Goal: Download file/media

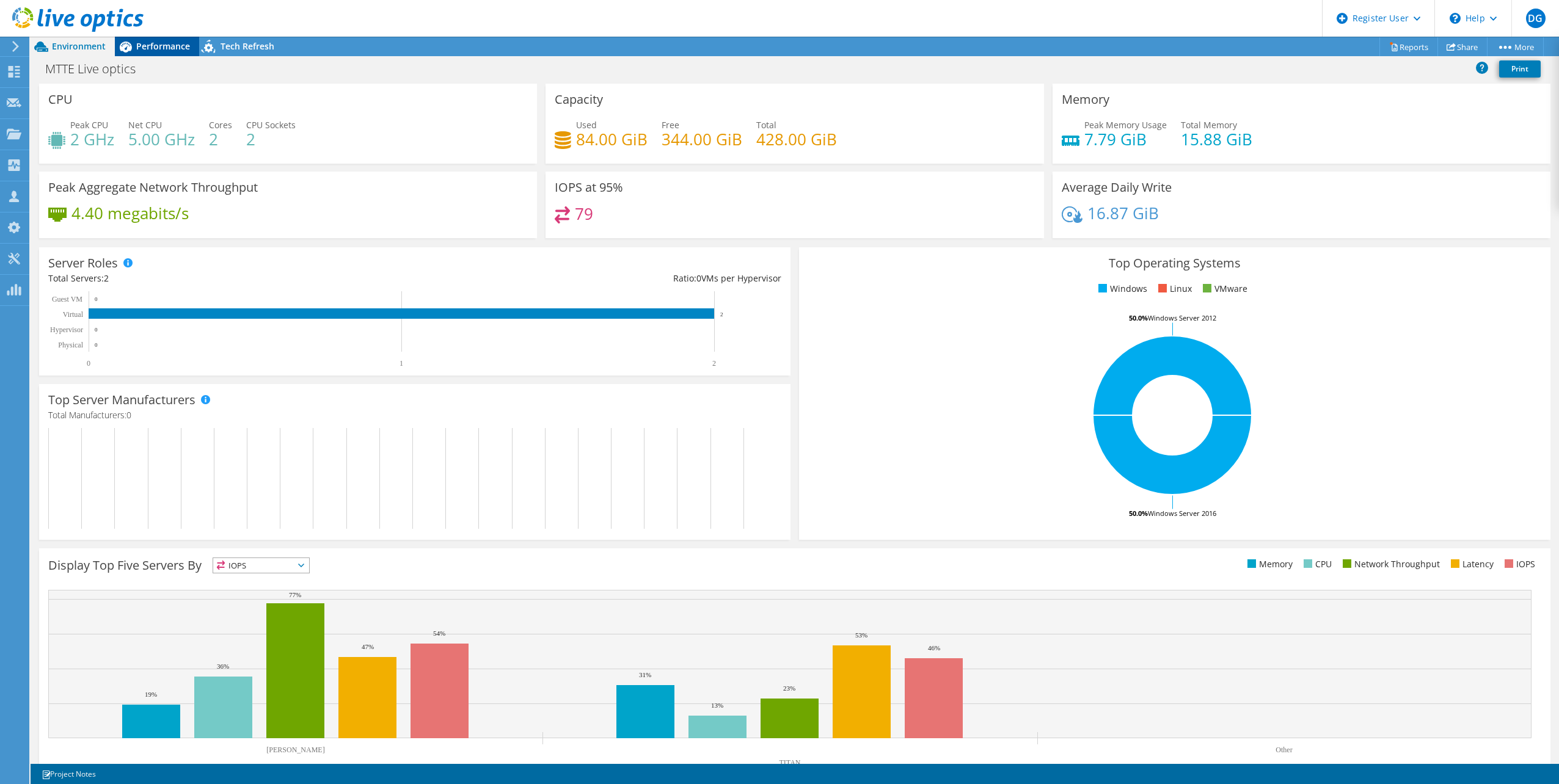
click at [158, 46] on span "Performance" at bounding box center [163, 46] width 53 height 11
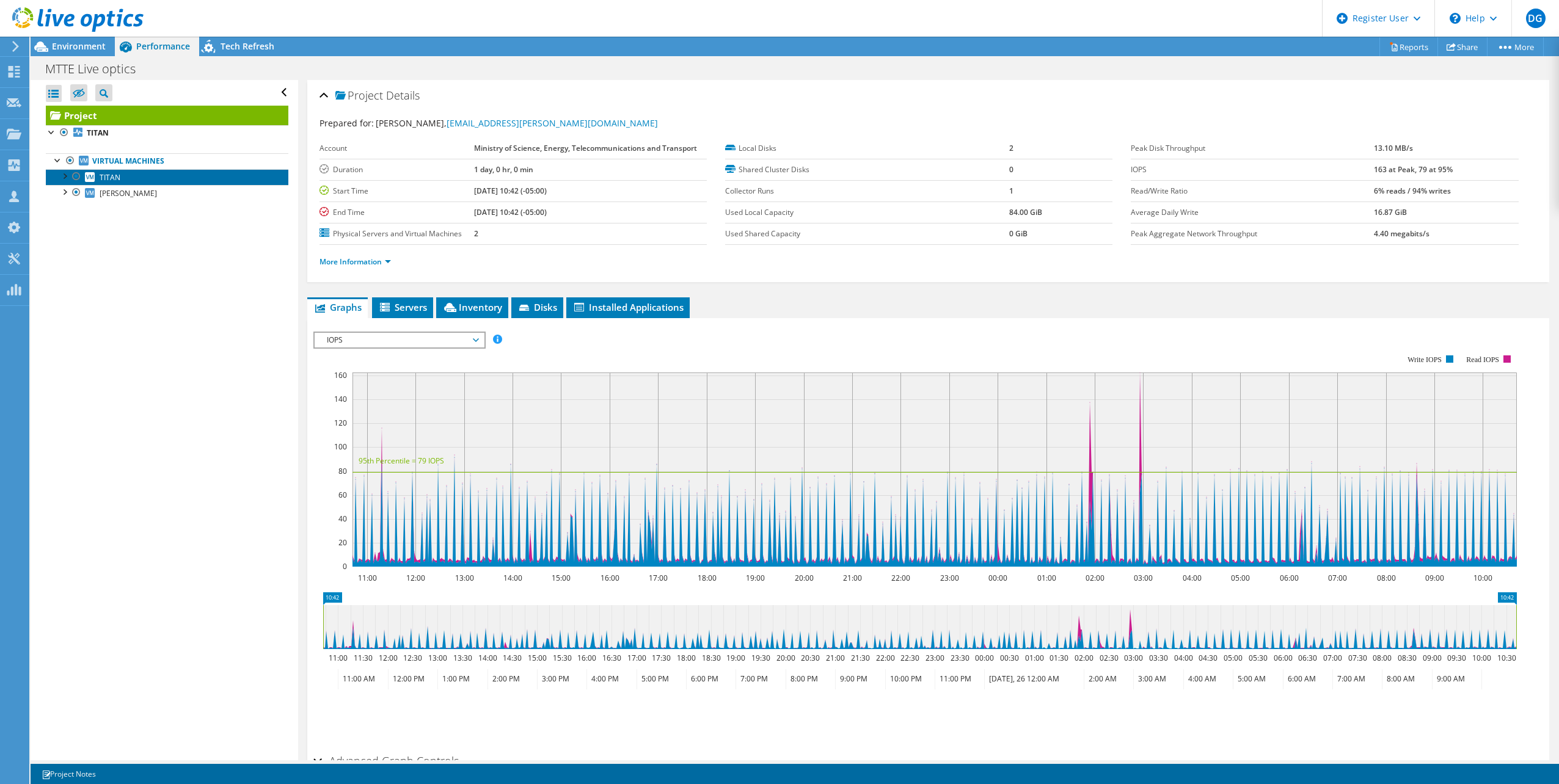
click at [104, 176] on span "TITAN" at bounding box center [110, 177] width 21 height 11
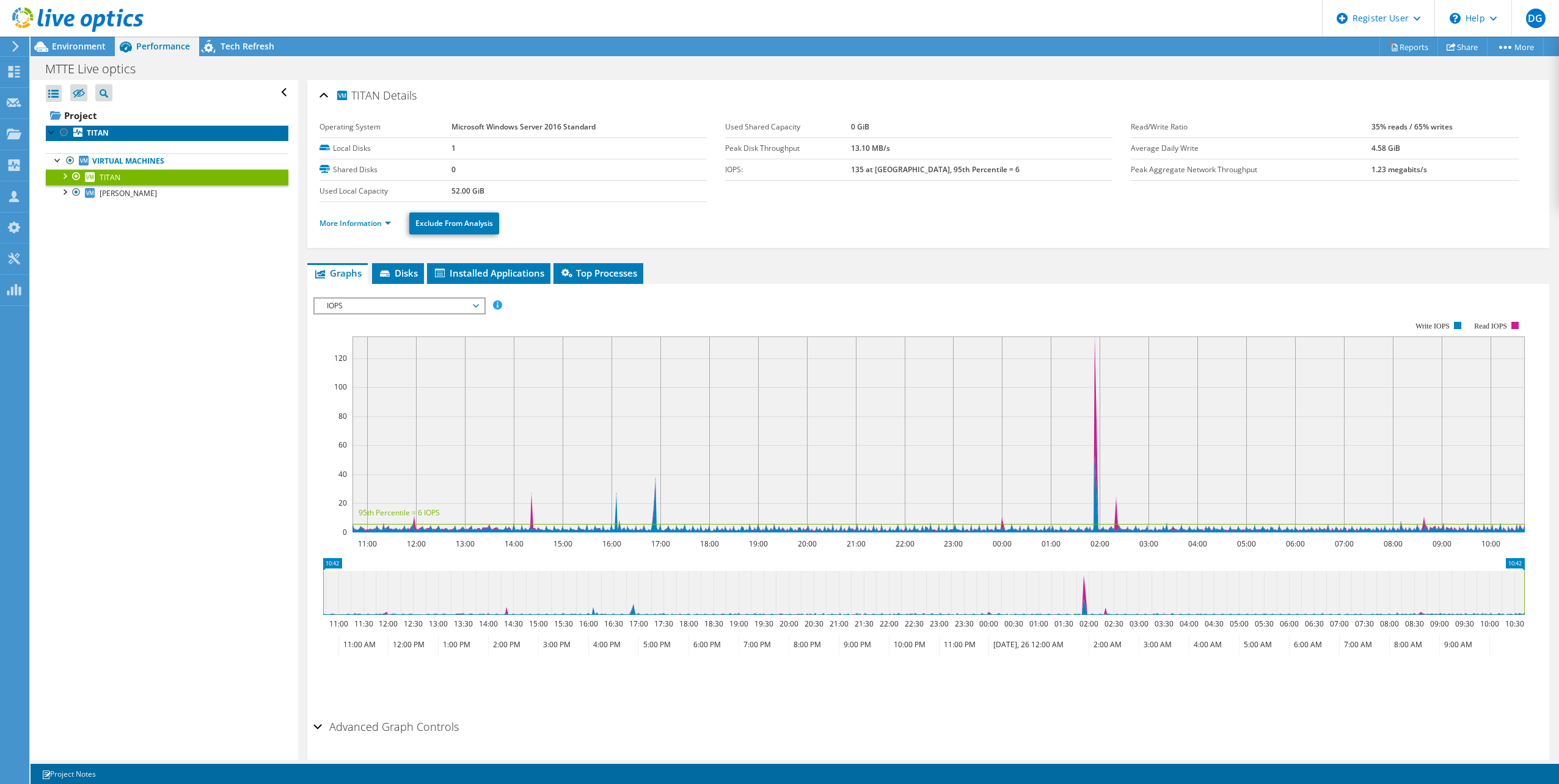
click at [126, 135] on link "TITAN" at bounding box center [167, 133] width 243 height 16
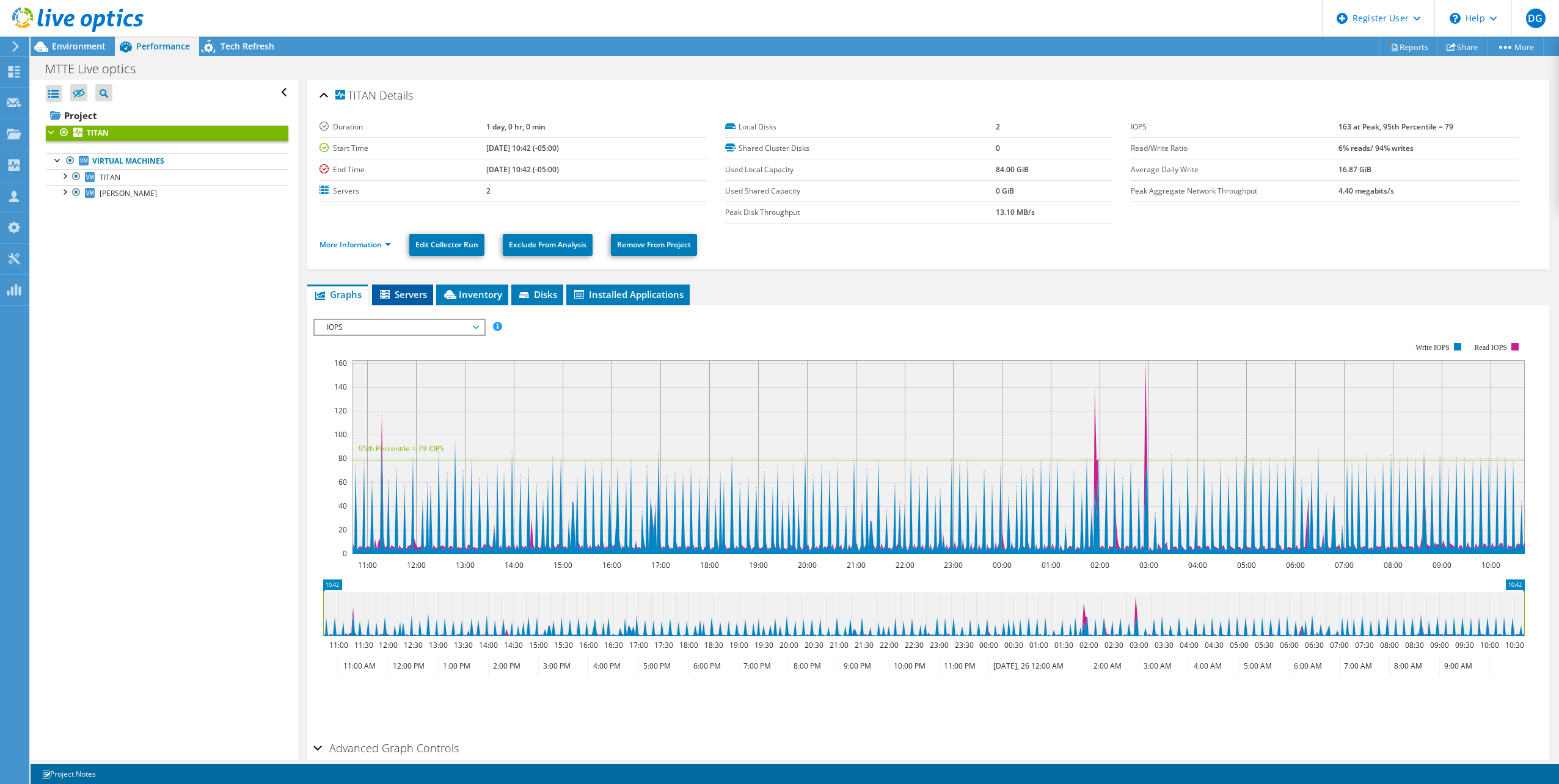
click at [401, 290] on span "Servers" at bounding box center [403, 294] width 49 height 12
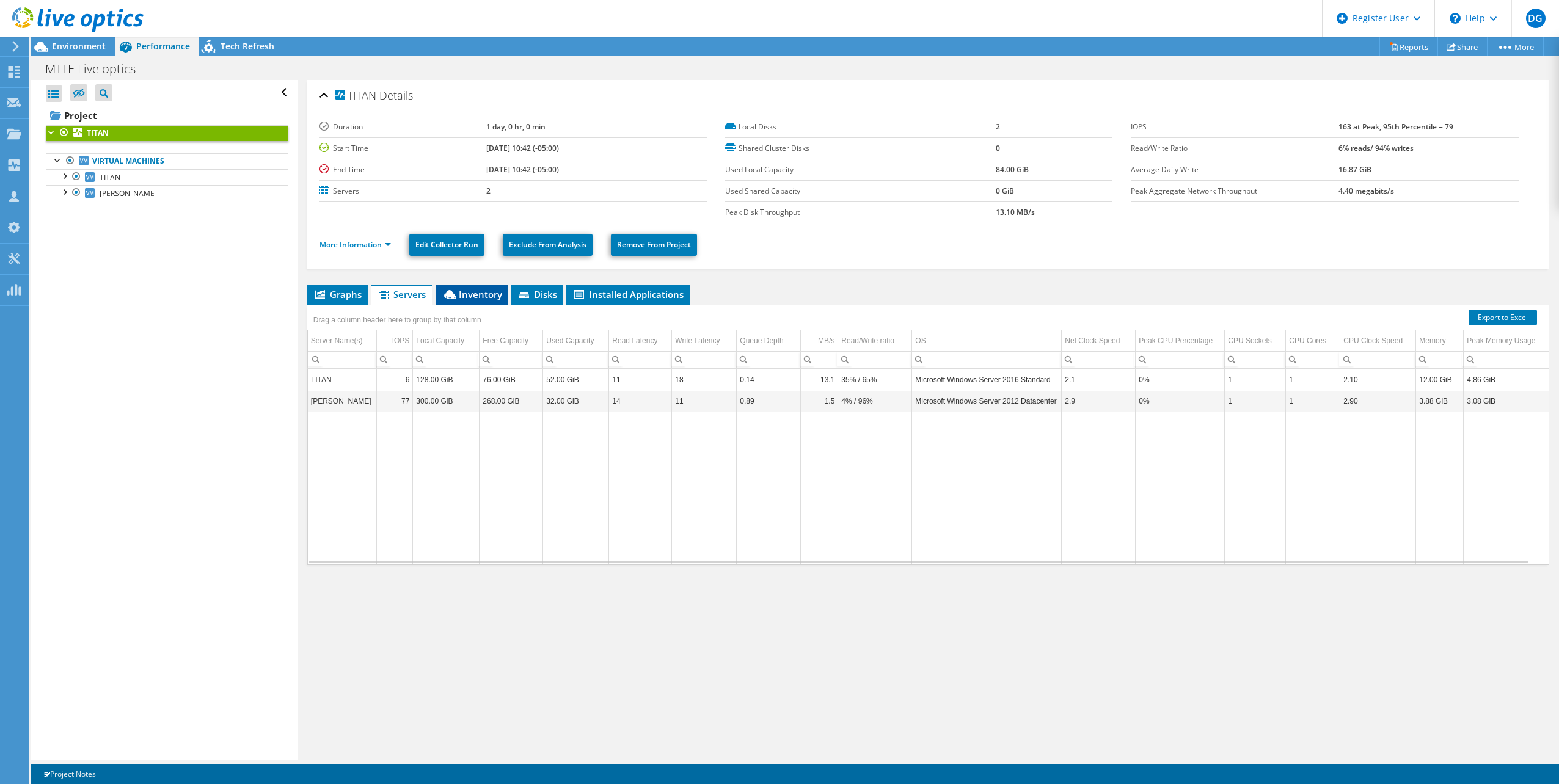
click at [456, 293] on icon at bounding box center [450, 294] width 12 height 9
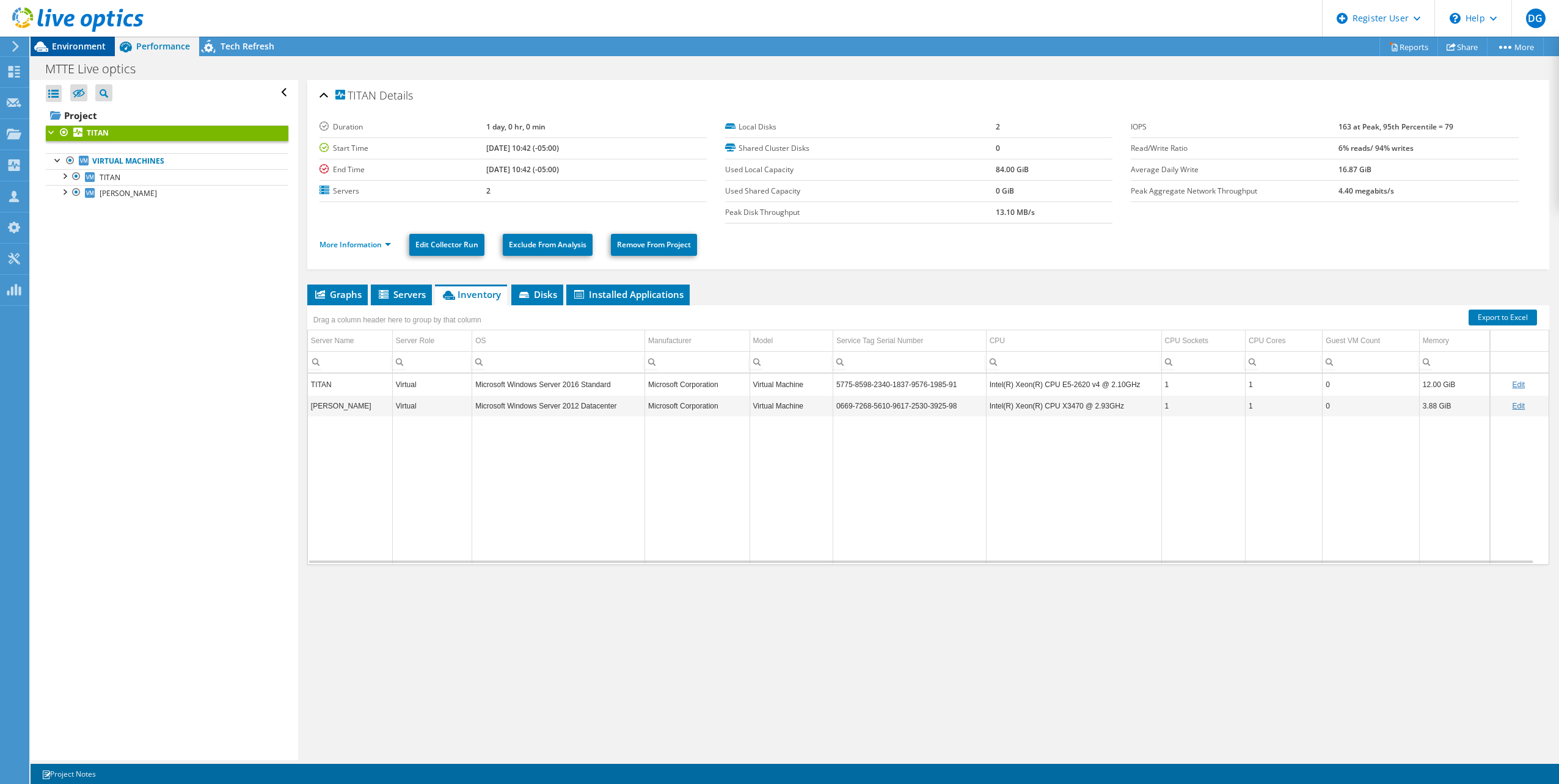
click at [78, 46] on span "Environment" at bounding box center [78, 46] width 53 height 11
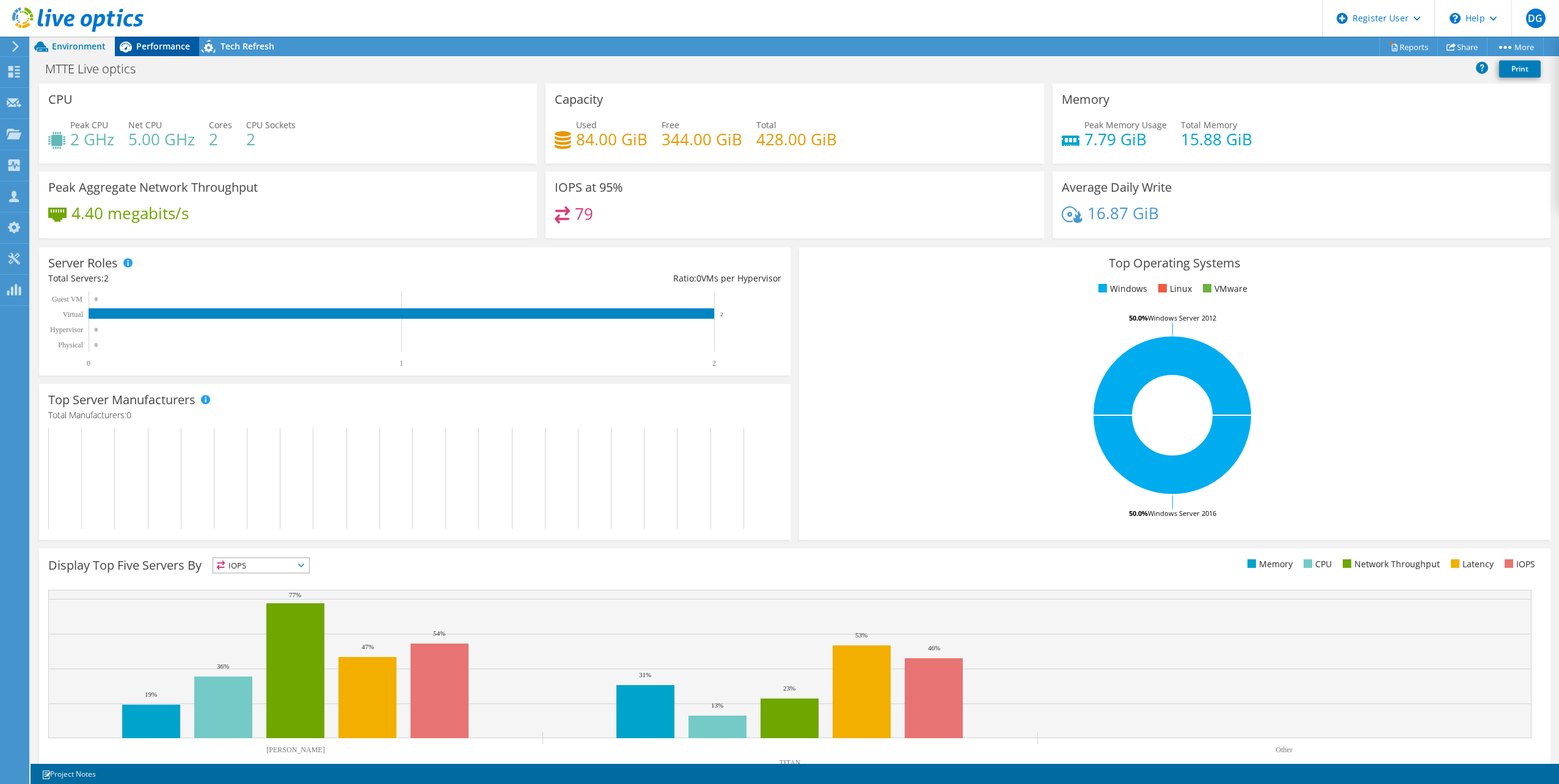
click at [155, 44] on span "Performance" at bounding box center [163, 46] width 53 height 11
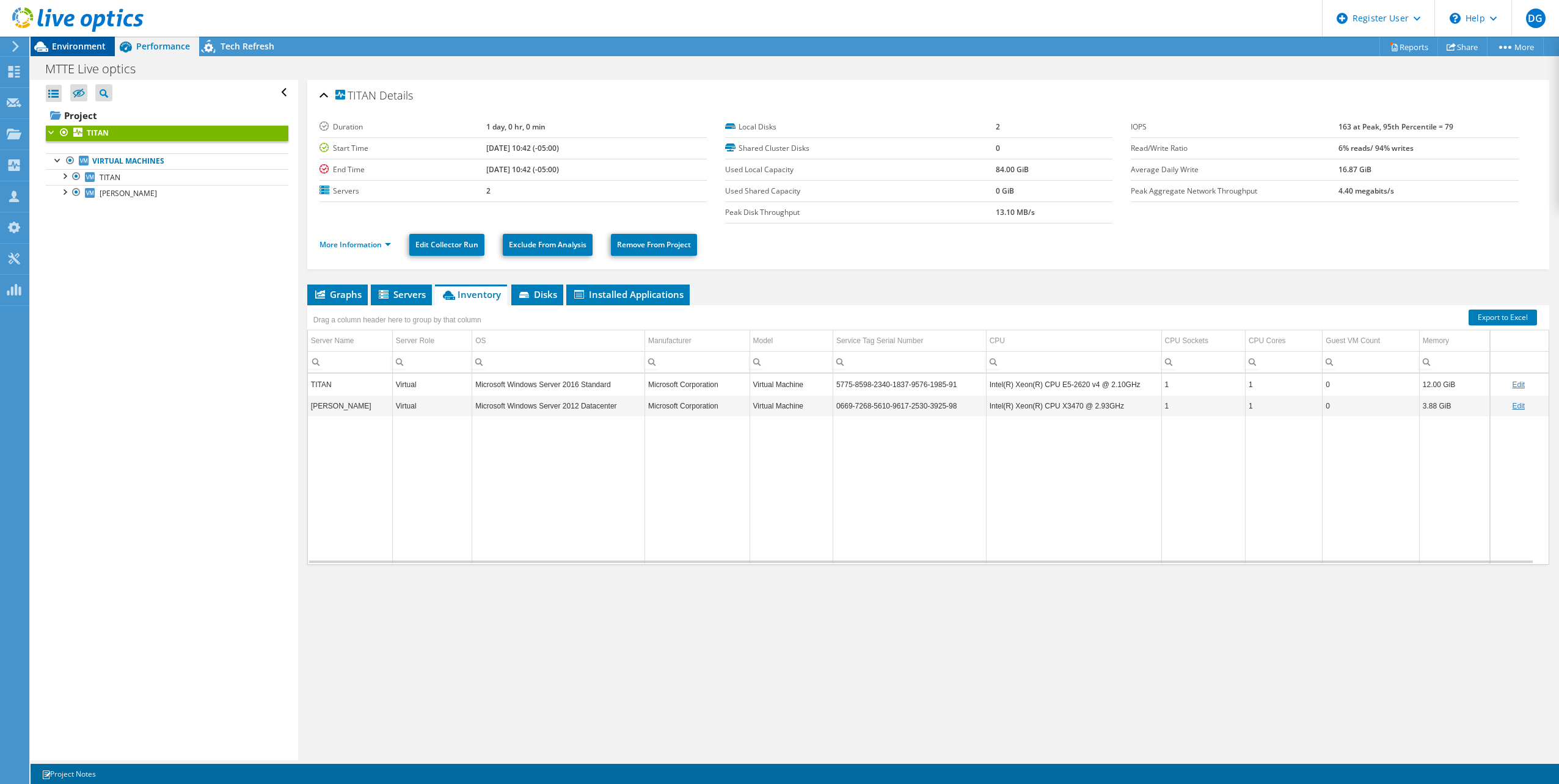
click at [74, 47] on span "Environment" at bounding box center [78, 46] width 53 height 11
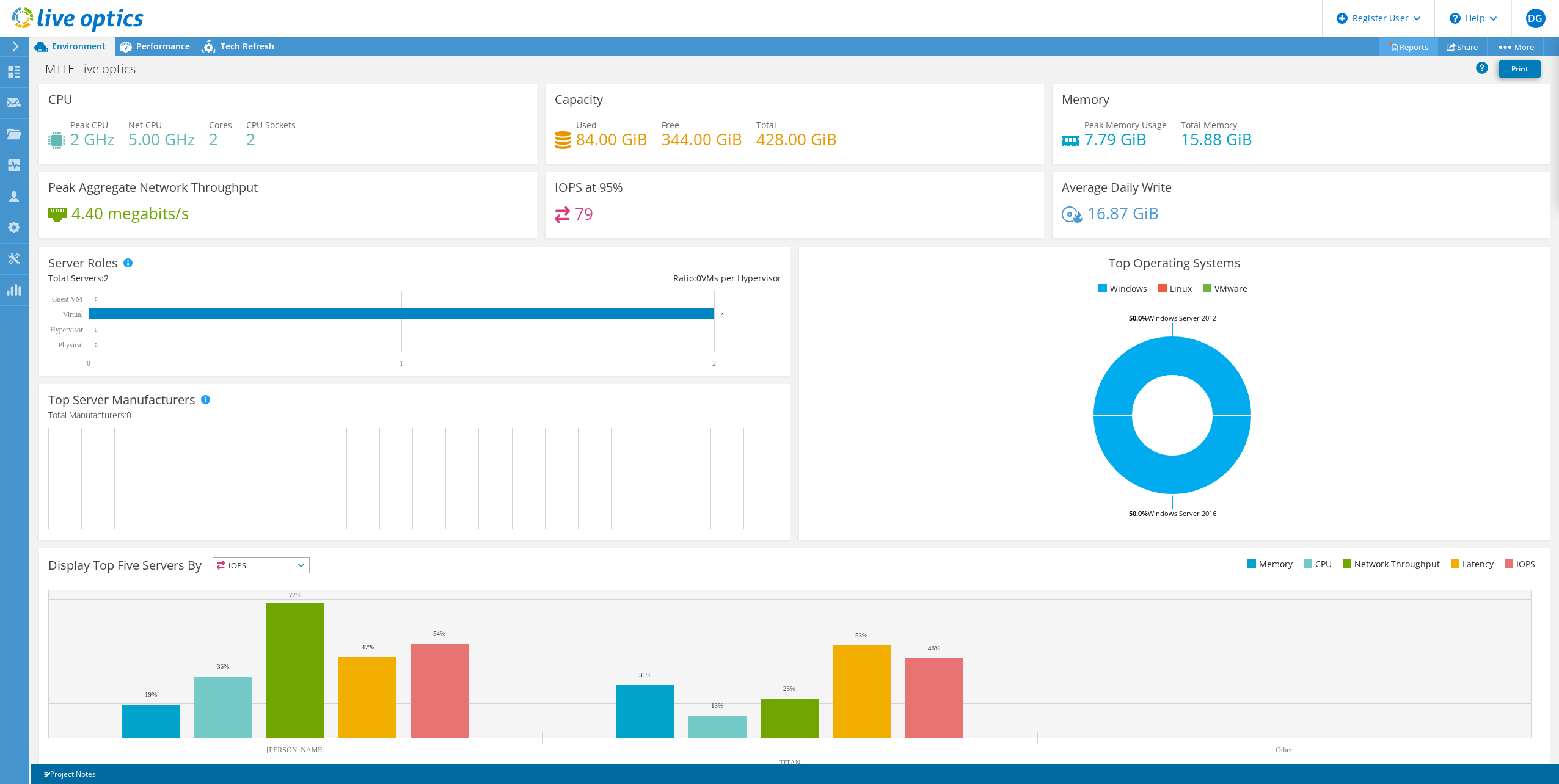
click at [1422, 50] on link "Reports" at bounding box center [1409, 46] width 59 height 19
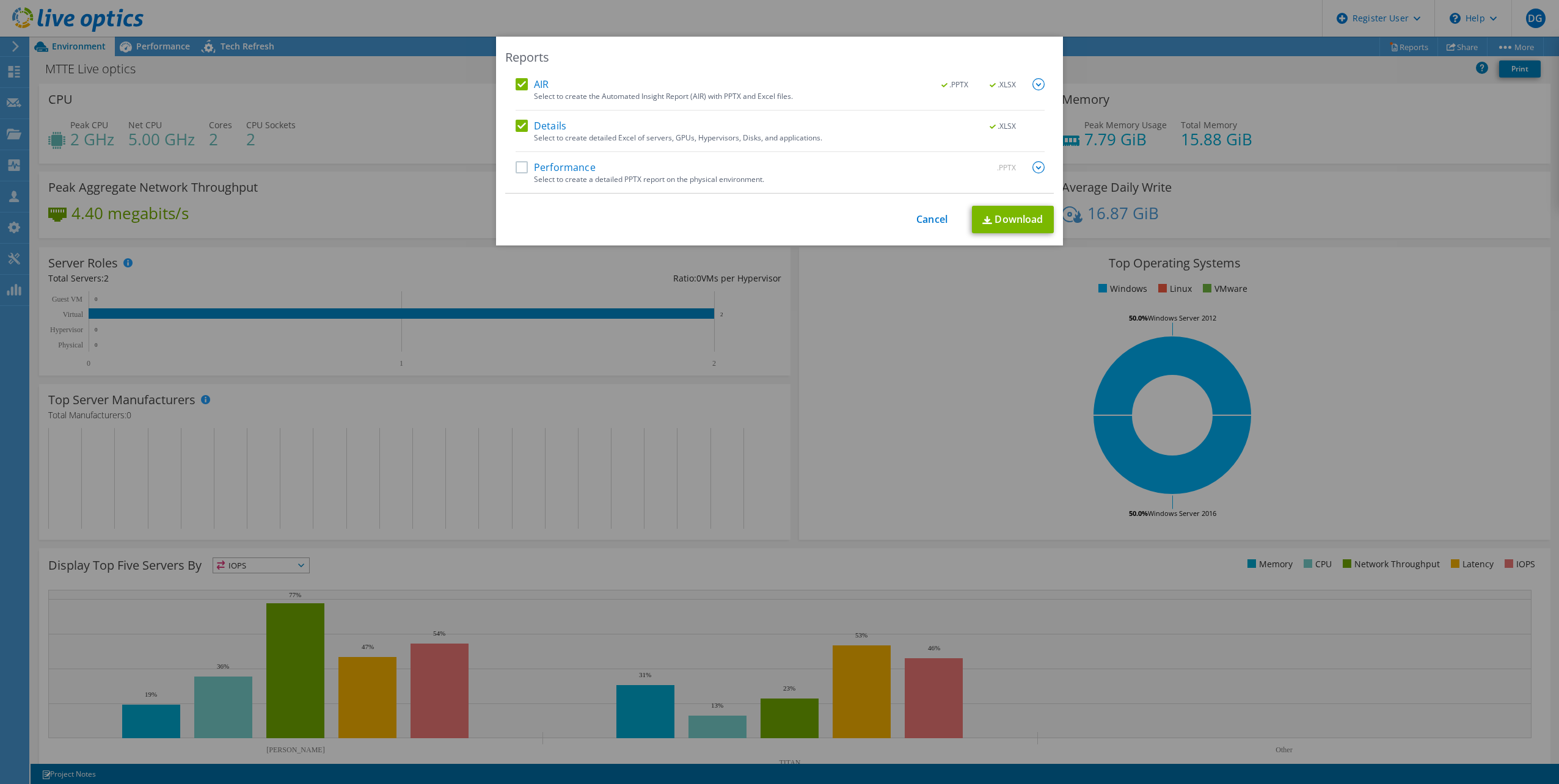
click at [519, 174] on div "Performance .PPTX" at bounding box center [780, 167] width 529 height 14
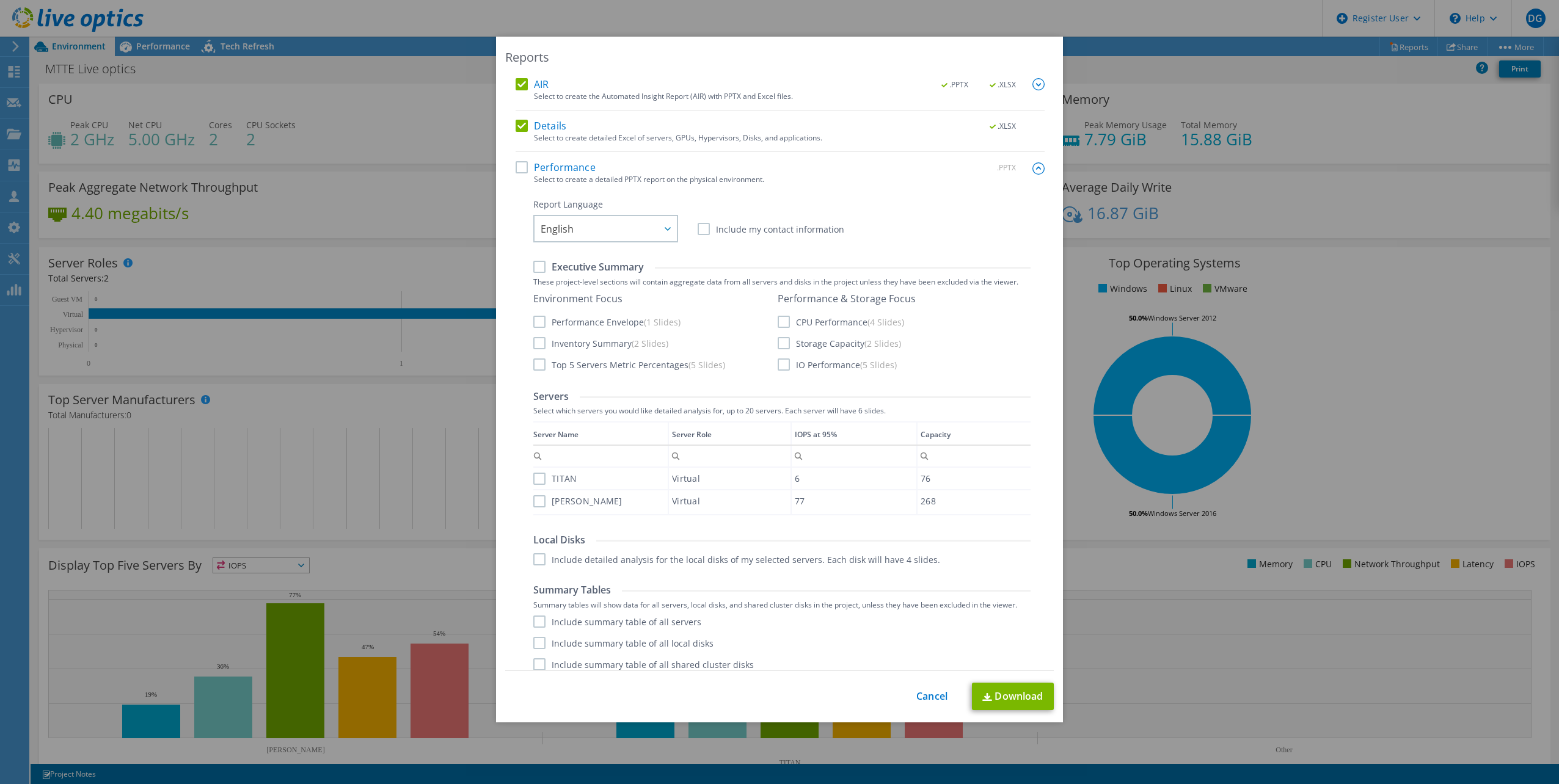
click at [518, 173] on label "Performance" at bounding box center [556, 166] width 80 height 12
click at [0, 0] on input "Performance" at bounding box center [0, 0] width 0 height 0
click at [519, 124] on label "Details" at bounding box center [541, 125] width 51 height 12
click at [0, 0] on input "Details" at bounding box center [0, 0] width 0 height 0
click at [519, 81] on label "AIR" at bounding box center [532, 84] width 33 height 12
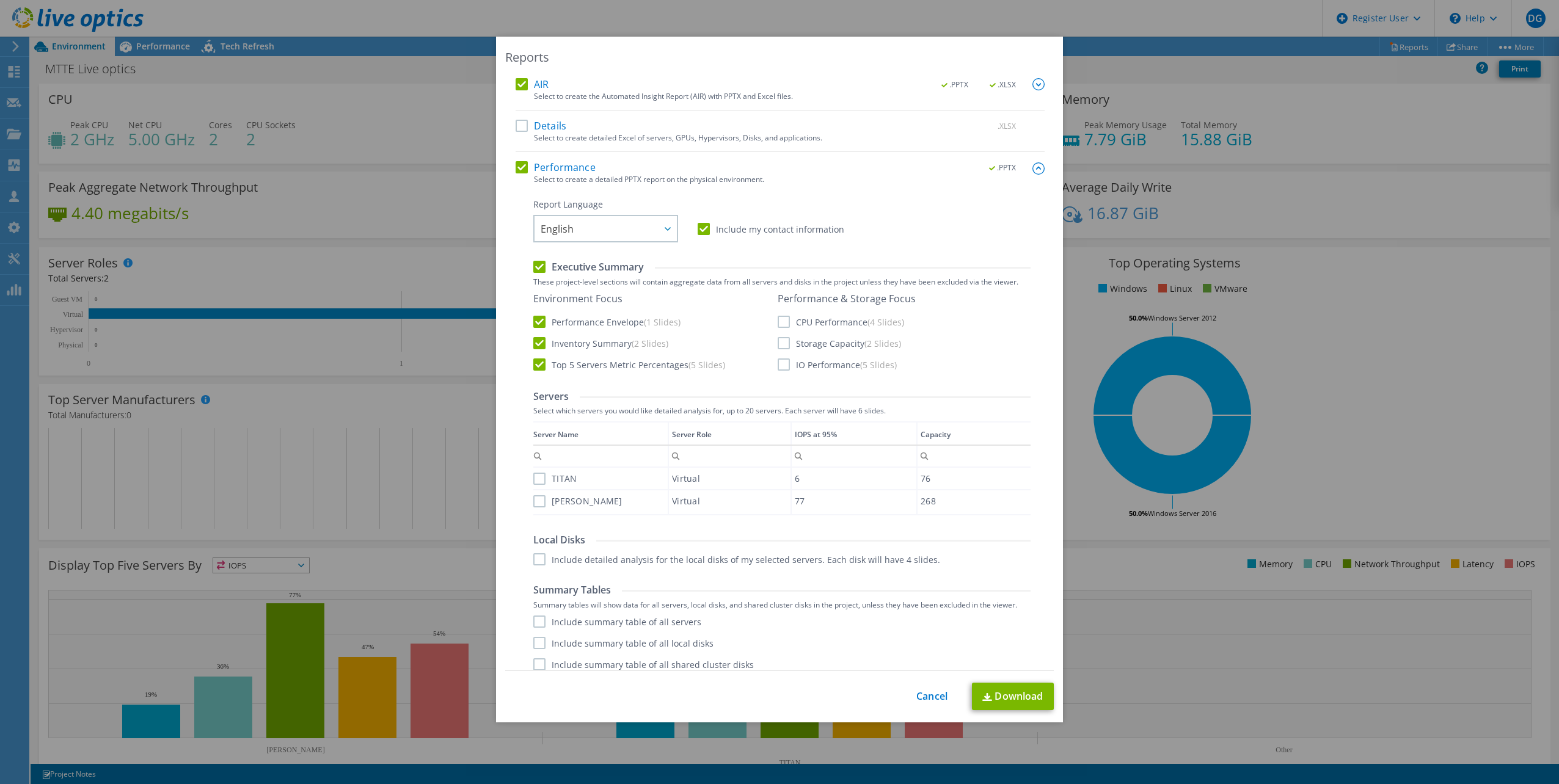
click at [0, 0] on input "AIR" at bounding box center [0, 0] width 0 height 0
click at [1012, 697] on link "Download" at bounding box center [1012, 697] width 82 height 27
drag, startPoint x: 515, startPoint y: 86, endPoint x: 608, endPoint y: 299, distance: 232.4
click at [516, 86] on label "AIR" at bounding box center [532, 84] width 33 height 12
click at [0, 0] on input "AIR" at bounding box center [0, 0] width 0 height 0
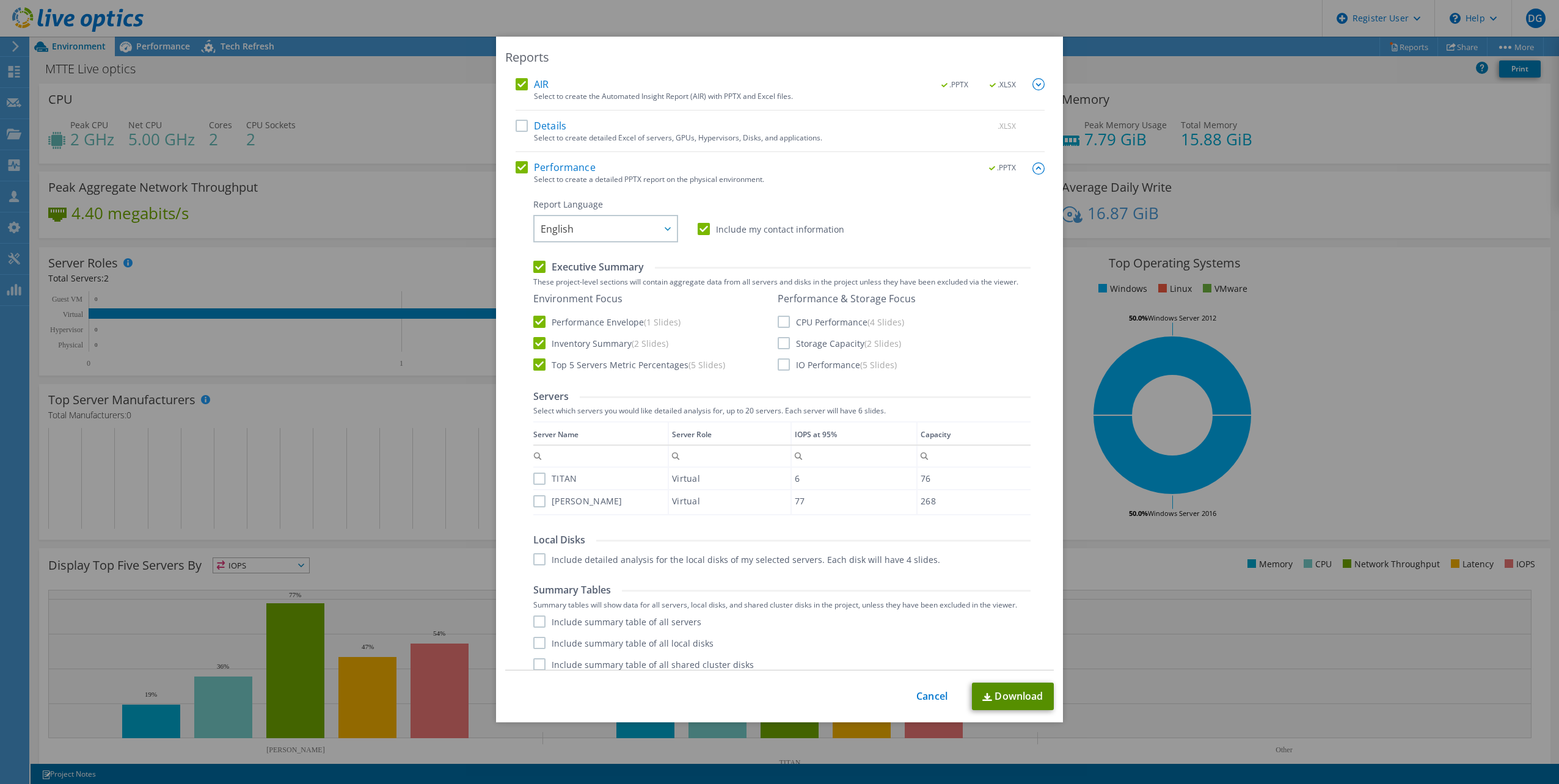
click at [1003, 698] on link "Download" at bounding box center [1012, 697] width 82 height 27
drag, startPoint x: 932, startPoint y: 696, endPoint x: 950, endPoint y: 648, distance: 51.3
click at [932, 696] on link "Cancel" at bounding box center [932, 697] width 32 height 11
